Goal: Task Accomplishment & Management: Complete application form

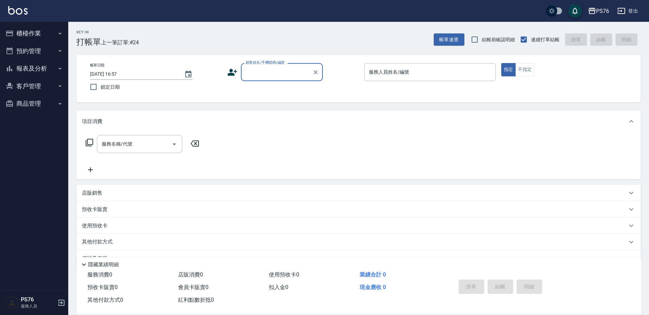
click at [270, 74] on input "顧客姓名/手機號碼/編號" at bounding box center [276, 72] width 65 height 12
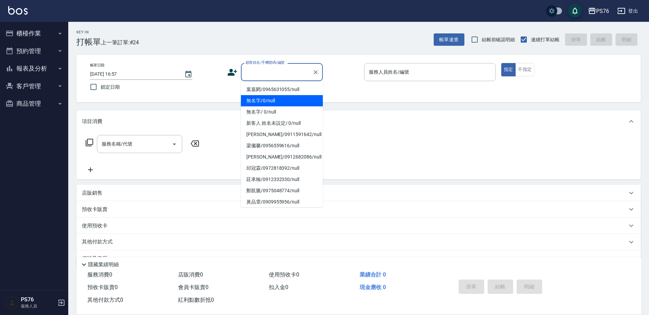
type input "無名字/0/null"
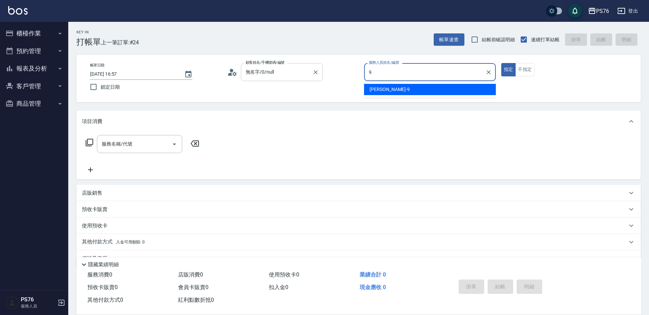
type input "[PERSON_NAME]-9"
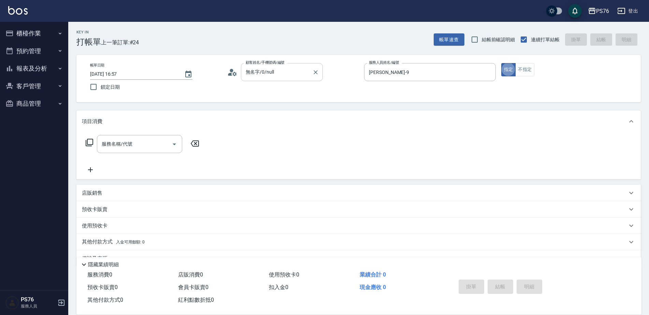
type button "true"
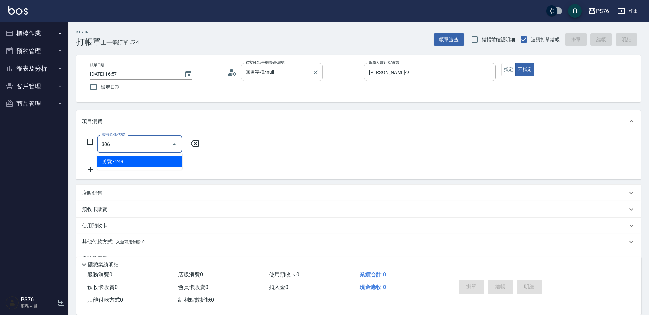
type input "剪髮(306)"
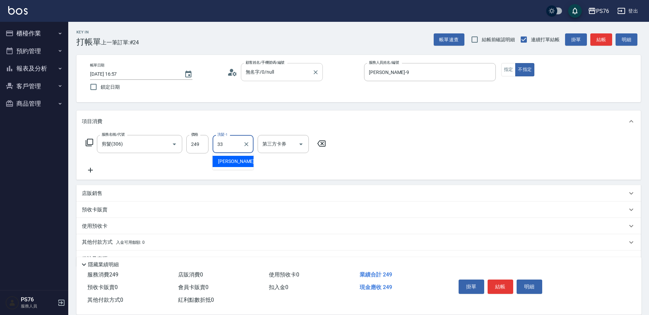
type input "[PERSON_NAME]33"
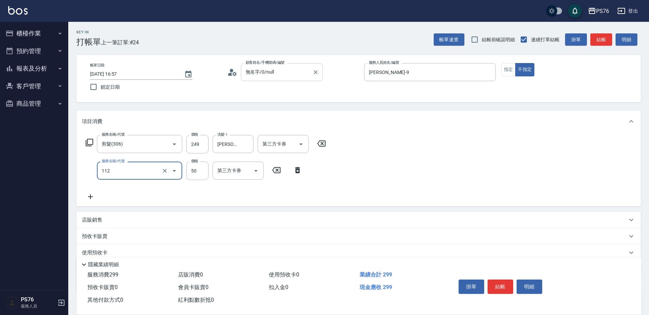
type input "精油50(112)"
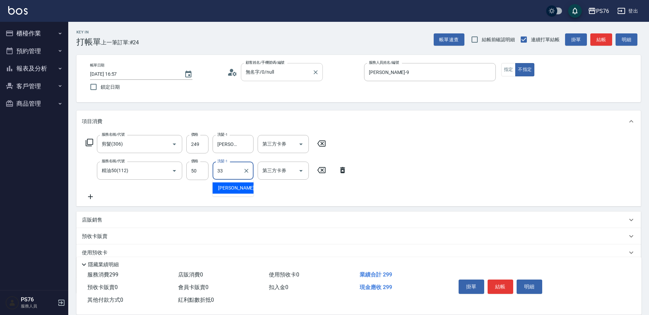
type input "[PERSON_NAME]33"
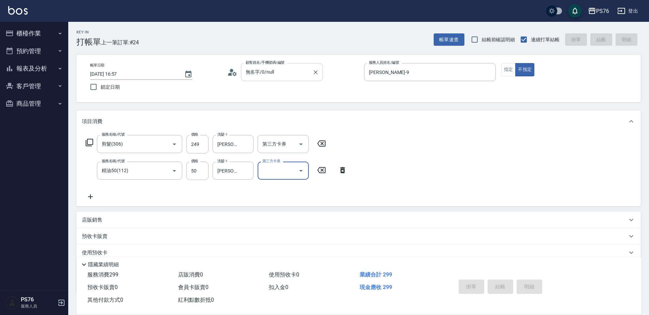
type input "[DATE] 17:42"
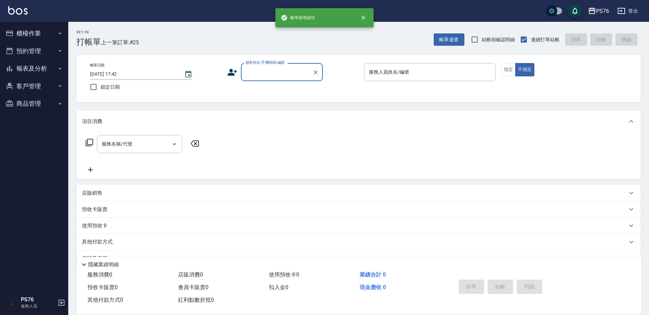
click at [37, 29] on button "櫃檯作業" at bounding box center [34, 34] width 63 height 18
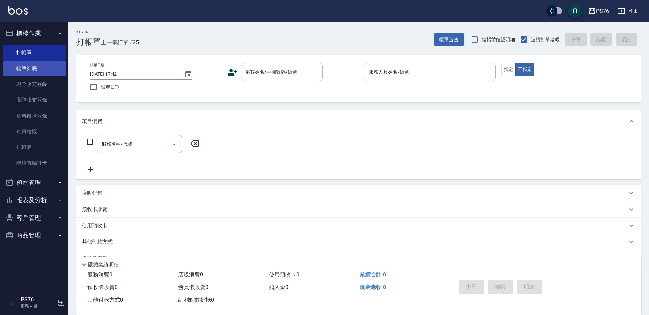
click at [36, 65] on link "帳單列表" at bounding box center [34, 69] width 63 height 16
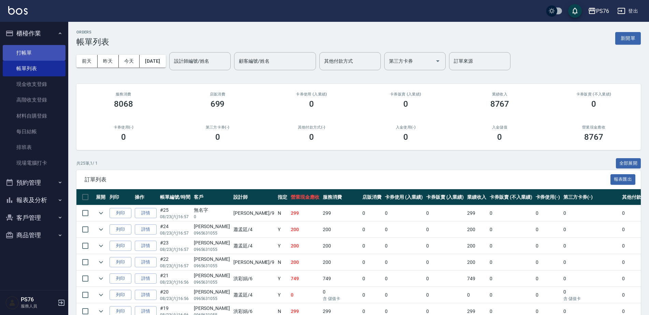
click at [43, 53] on link "打帳單" at bounding box center [34, 53] width 63 height 16
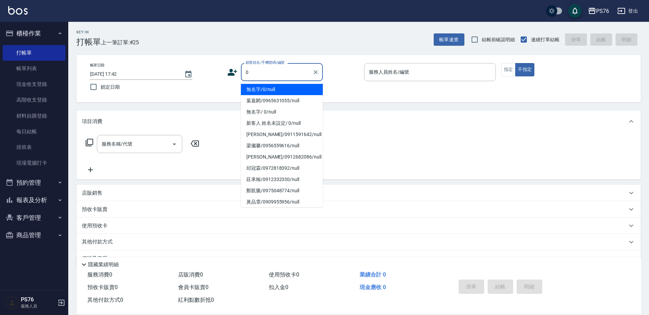
type input "無名字/0/null"
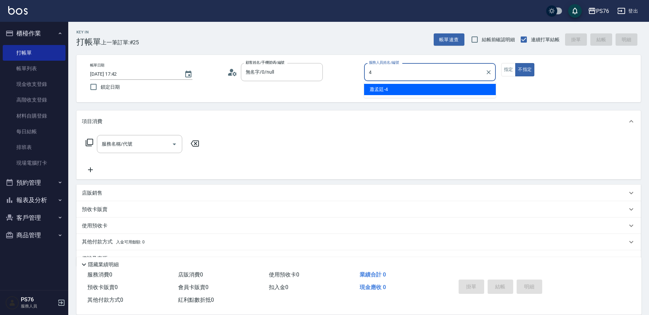
type input "蕭孟廷-4"
type button "false"
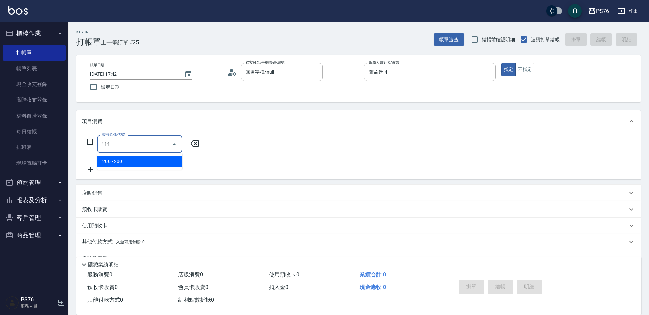
type input "200(111)"
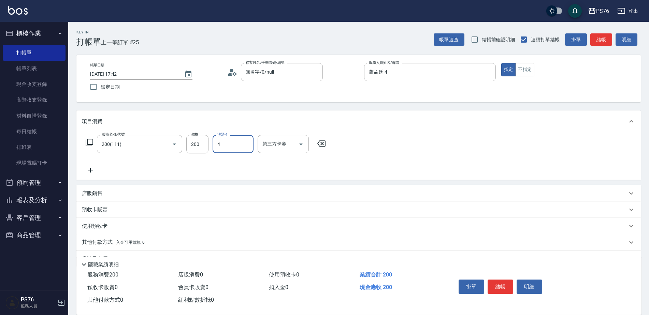
type input "蕭孟廷-4"
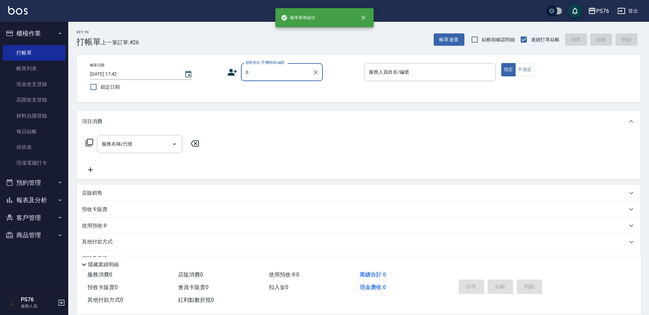
type input "無名字/0/null"
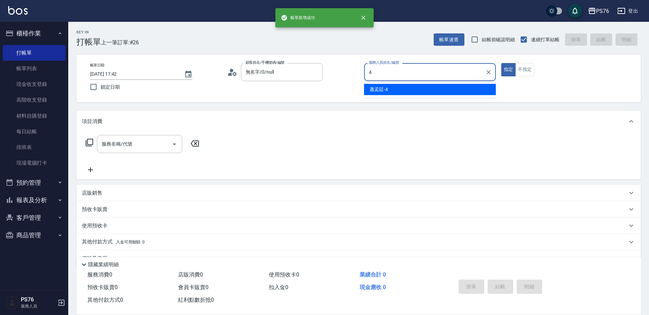
type input "蕭孟廷-4"
type button "true"
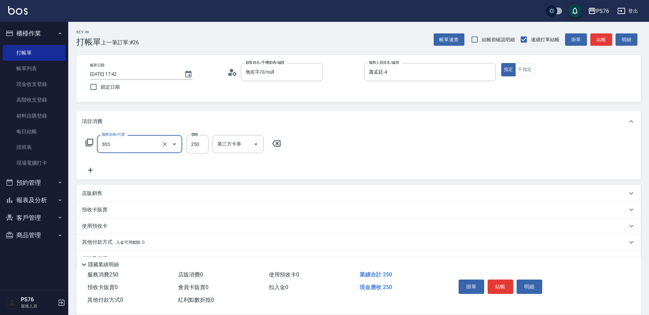
type input "剪髮(303)"
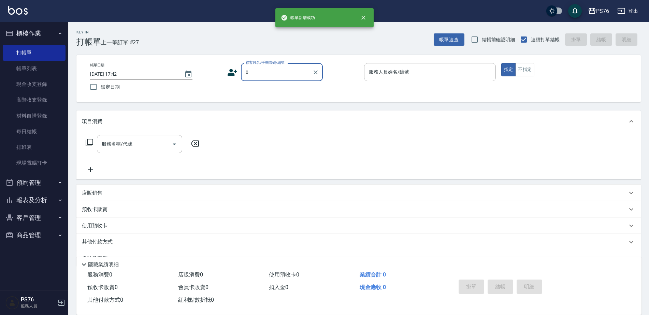
type input "無名字/0/null"
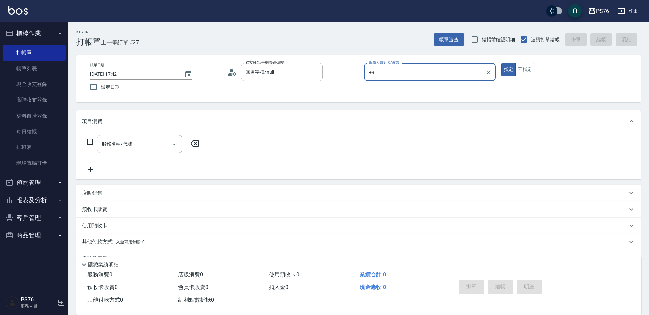
type input "+"
type input "[PERSON_NAME]-9"
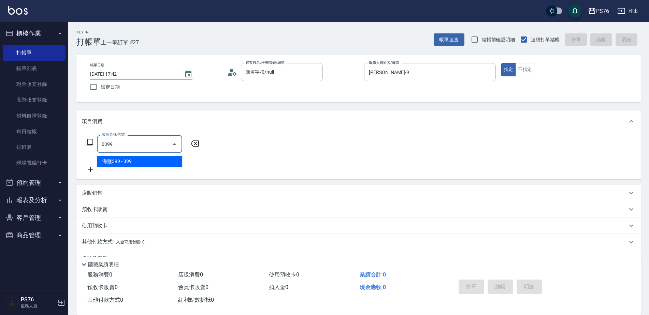
type input "海鹽399(0399)"
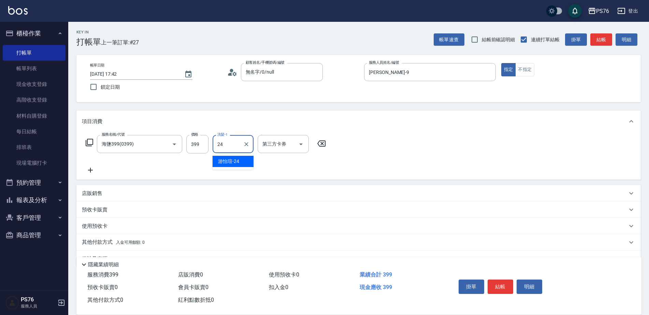
type input "游怡瑄-24"
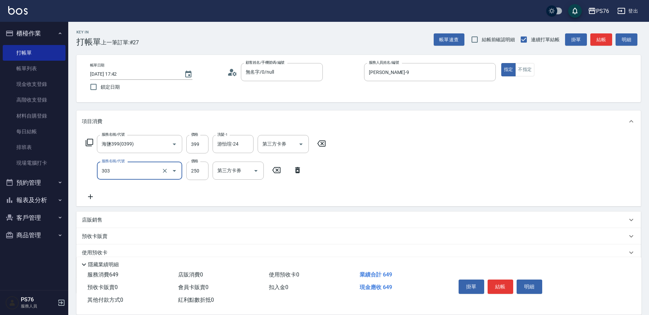
type input "剪髮(303)"
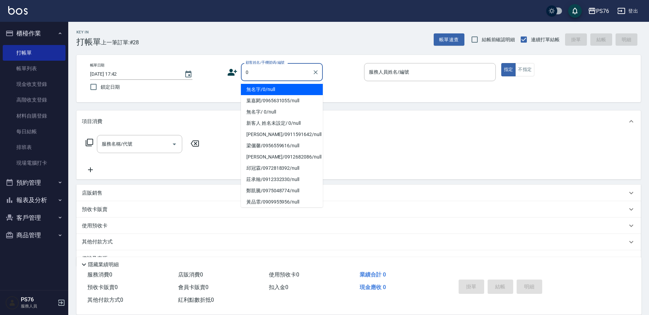
type input "無名字/0/null"
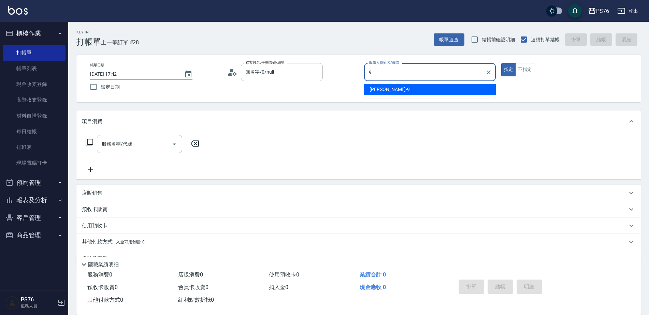
type input "[PERSON_NAME]-9"
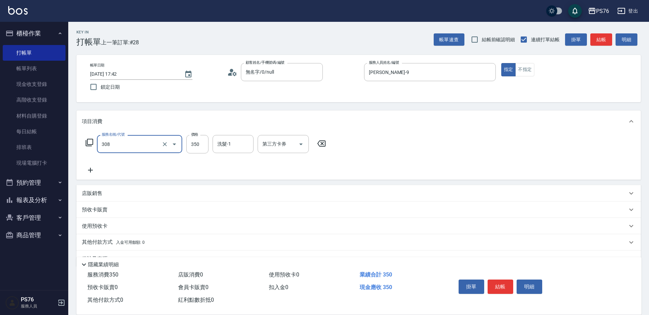
type input "洗+剪(308)"
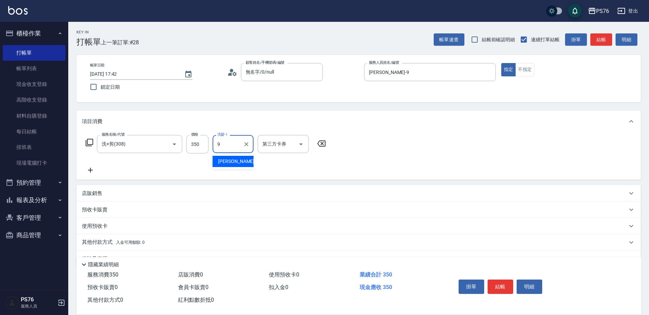
type input "[PERSON_NAME]-9"
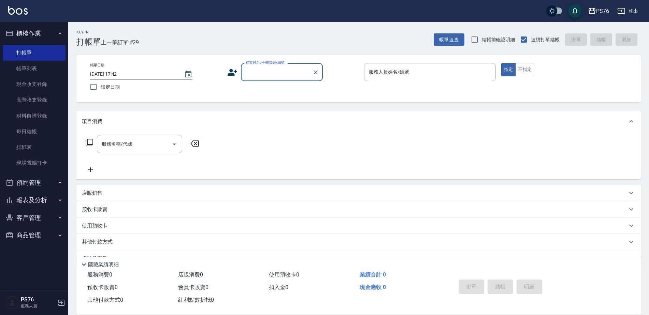
scroll to position [17, 0]
